Goal: Task Accomplishment & Management: Manage account settings

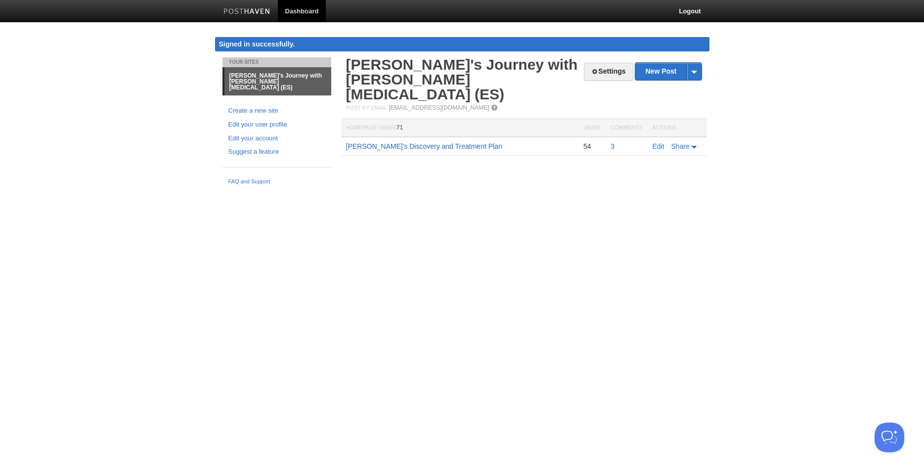
click at [408, 142] on link "[PERSON_NAME]'s Discovery and Treatment Plan" at bounding box center [424, 146] width 156 height 8
click at [659, 142] on link "Edit" at bounding box center [659, 146] width 12 height 8
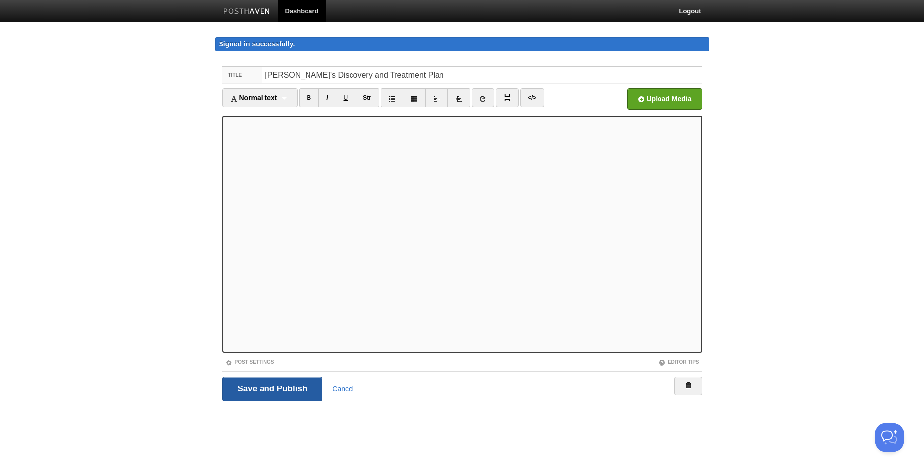
click at [278, 392] on input "Save and Publish" at bounding box center [273, 389] width 100 height 25
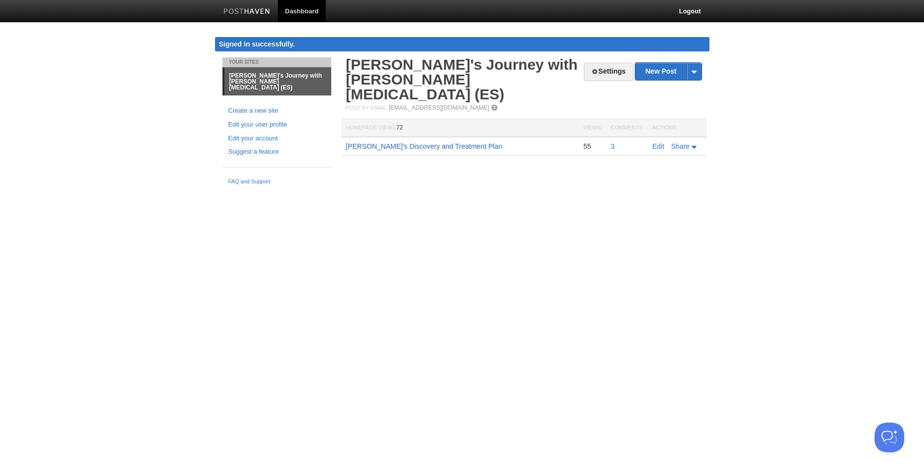
click at [369, 142] on link "[PERSON_NAME]'s Discovery and Treatment Plan" at bounding box center [424, 146] width 156 height 8
click at [613, 72] on link "Settings" at bounding box center [608, 72] width 49 height 18
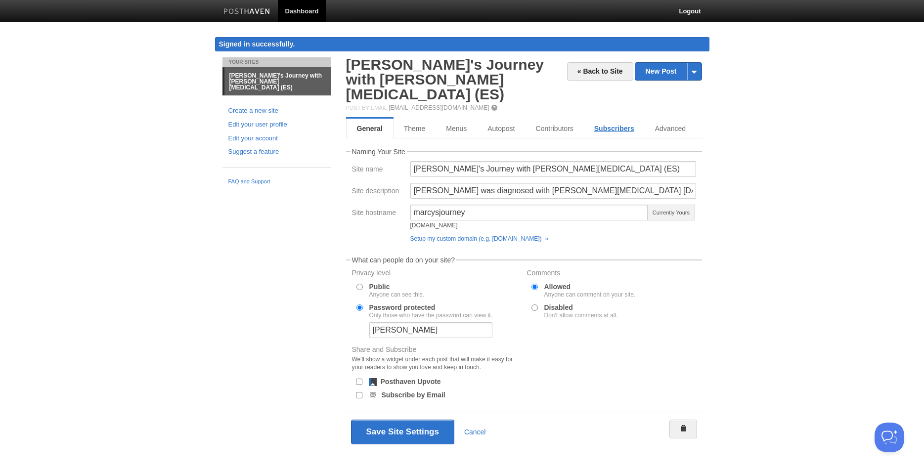
click at [609, 119] on link "Subscribers" at bounding box center [614, 129] width 61 height 20
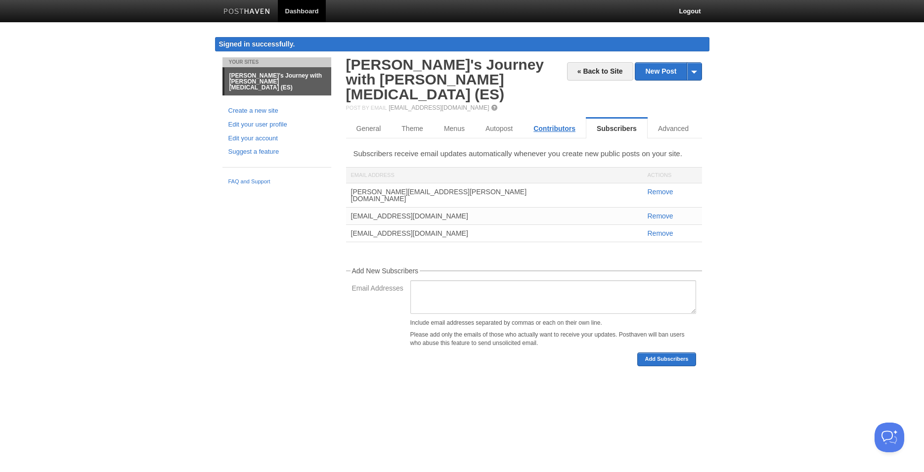
click at [561, 119] on link "Contributors" at bounding box center [554, 129] width 63 height 20
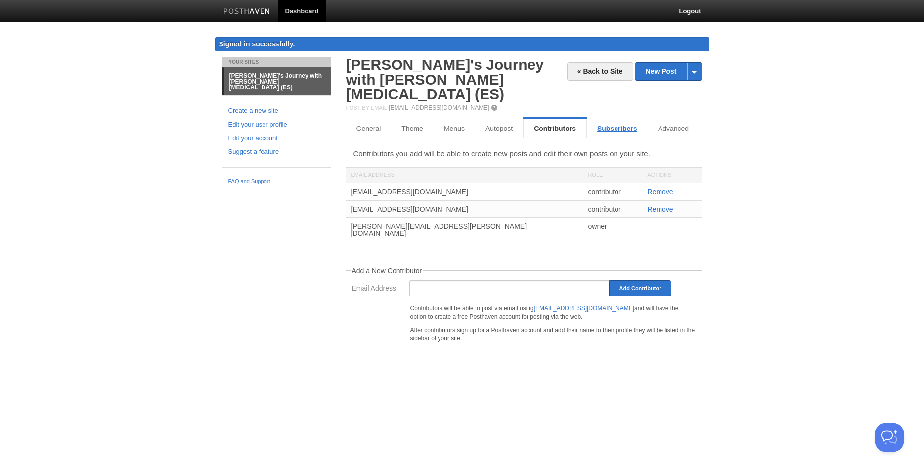
click at [619, 119] on link "Subscribers" at bounding box center [617, 129] width 61 height 20
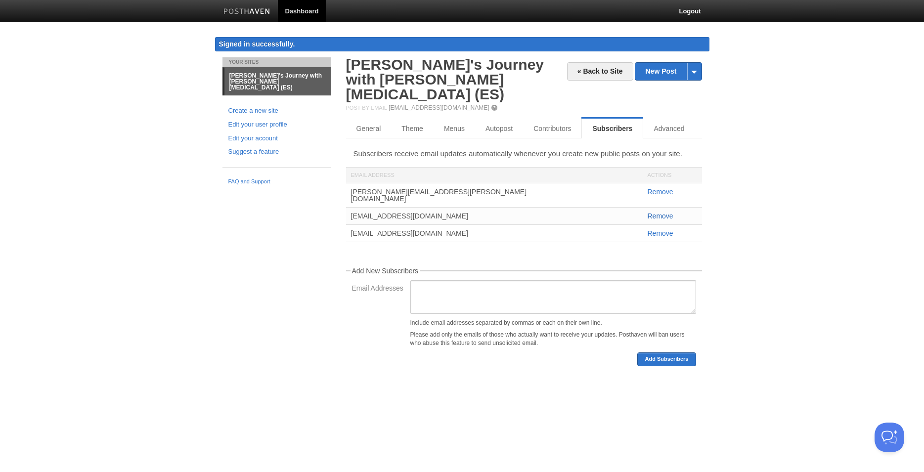
click at [657, 212] on link "Remove" at bounding box center [661, 216] width 26 height 8
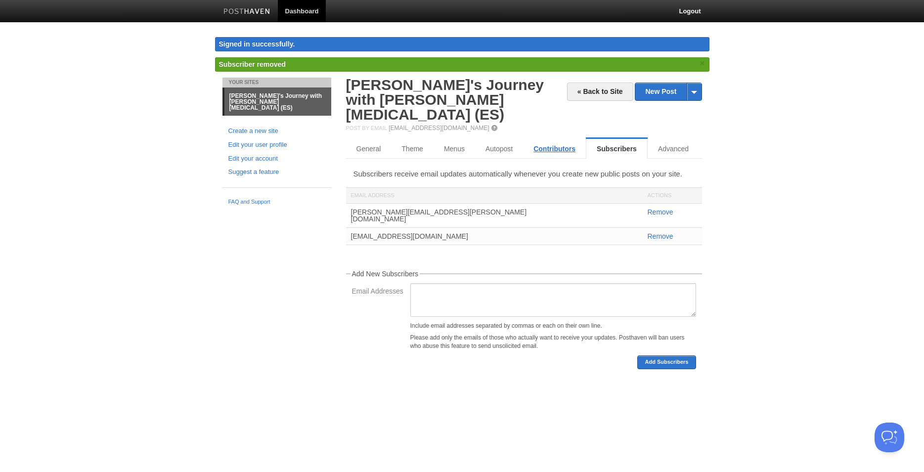
click at [561, 139] on link "Contributors" at bounding box center [554, 149] width 63 height 20
